Goal: Find contact information: Find contact information

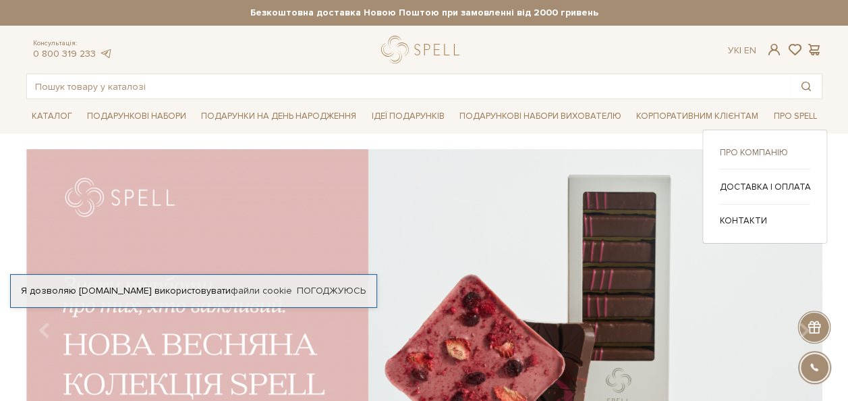
click at [769, 156] on link "Про компанію" at bounding box center [764, 152] width 91 height 12
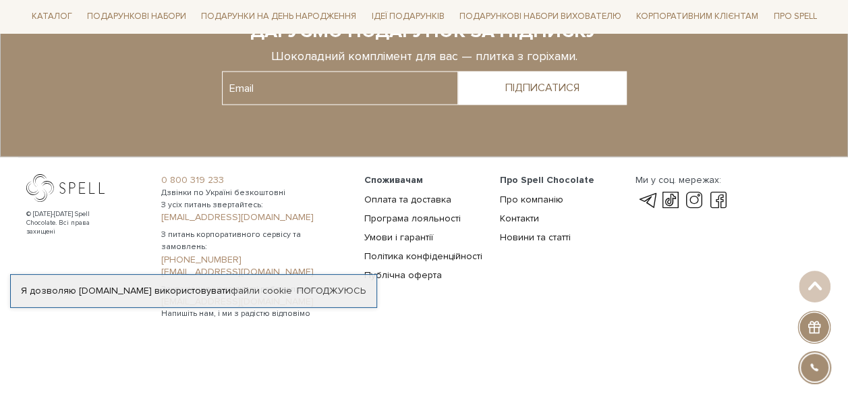
scroll to position [1232, 0]
click at [294, 292] on div "Я дозволяю spellchocolate.com використовувати файли cookie" at bounding box center [194, 291] width 366 height 12
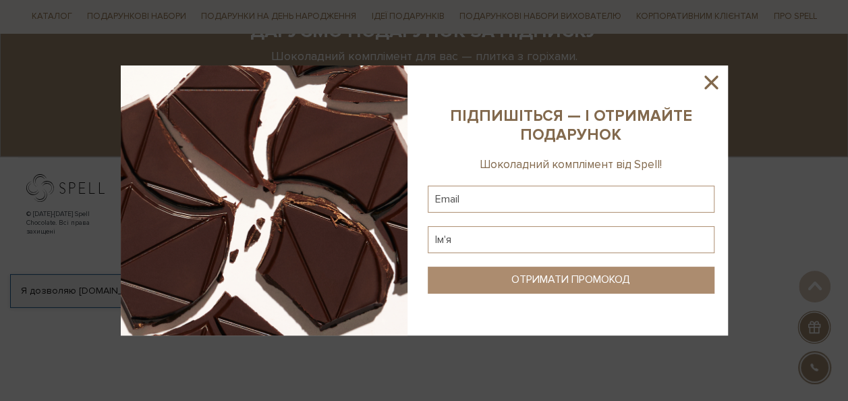
click at [711, 84] on icon at bounding box center [711, 82] width 13 height 13
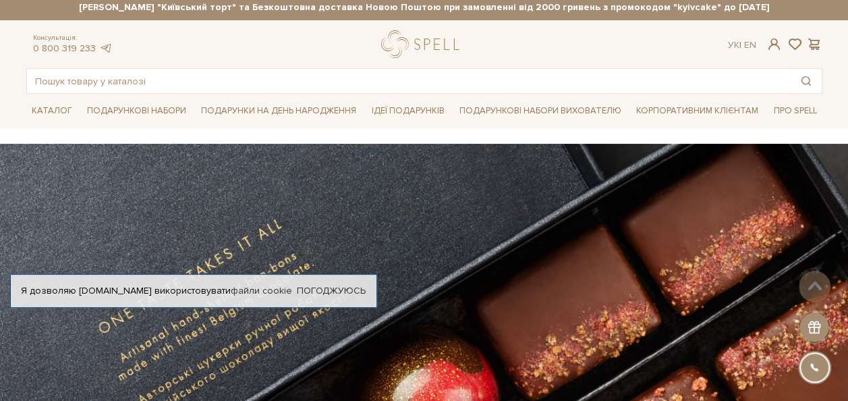
scroll to position [0, 0]
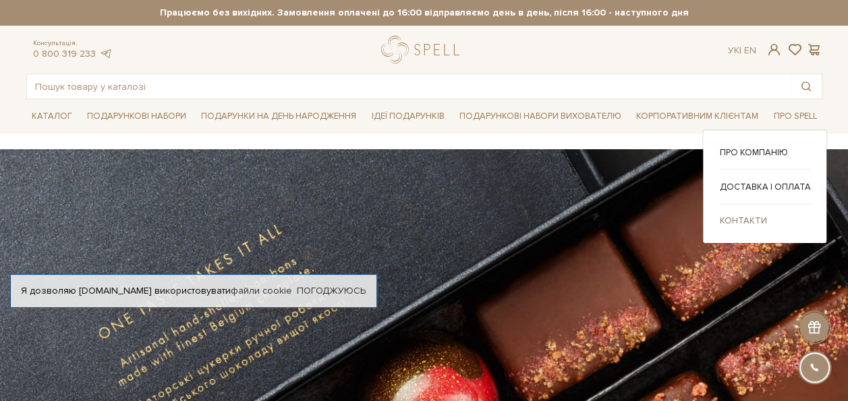
click at [752, 215] on link "Контакти" at bounding box center [764, 221] width 91 height 12
